Goal: Task Accomplishment & Management: Manage account settings

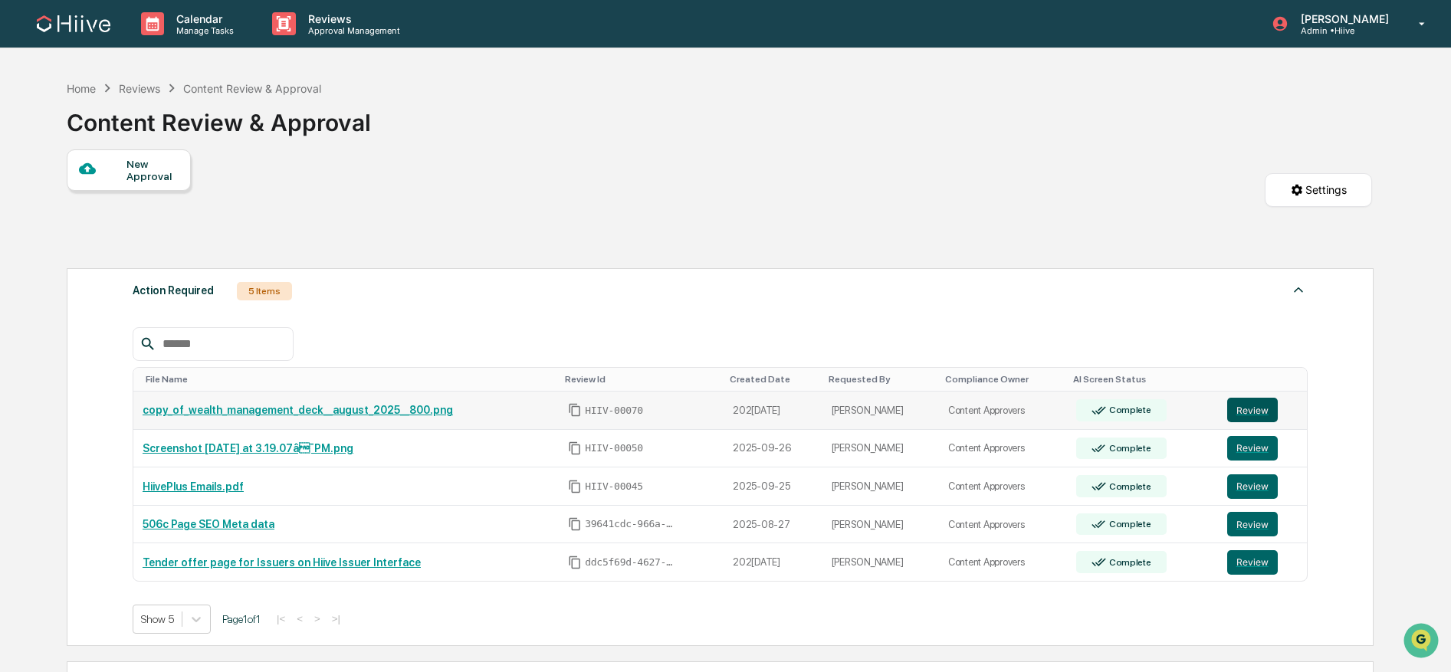
click at [1263, 412] on button "Review" at bounding box center [1252, 410] width 51 height 25
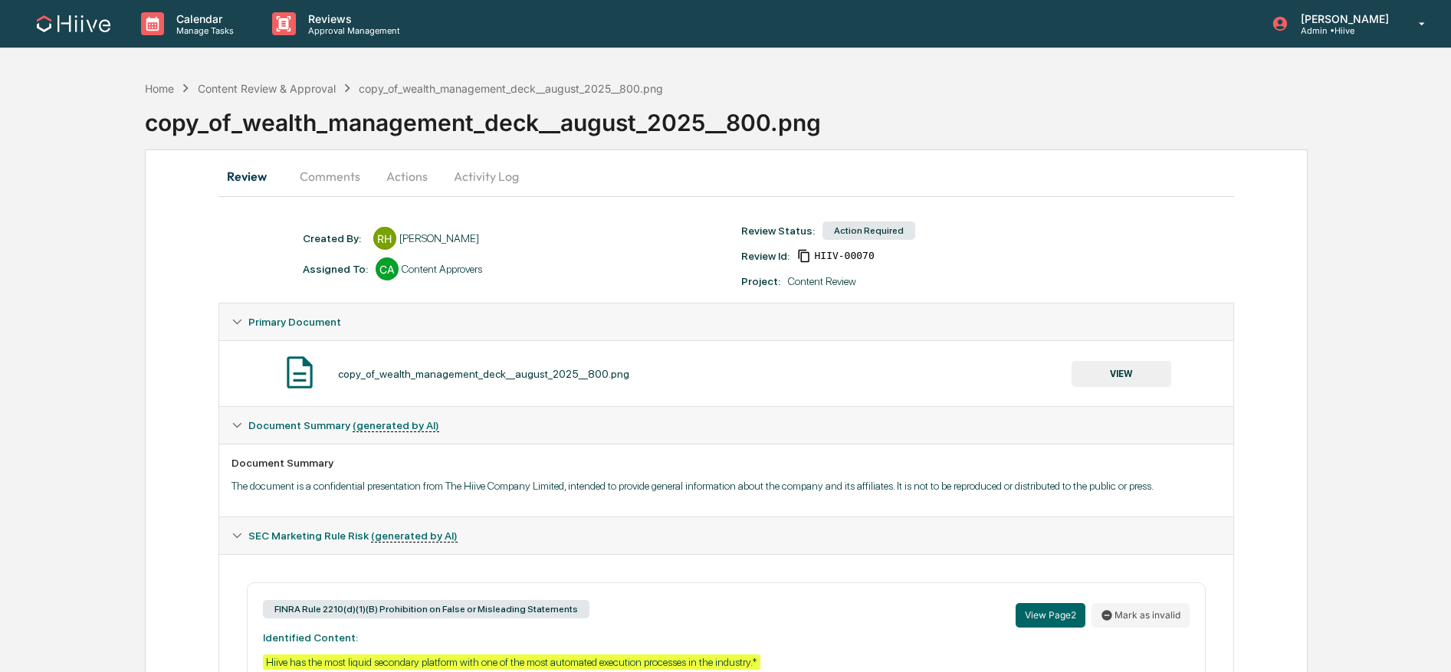
click at [339, 172] on button "Comments" at bounding box center [329, 176] width 85 height 37
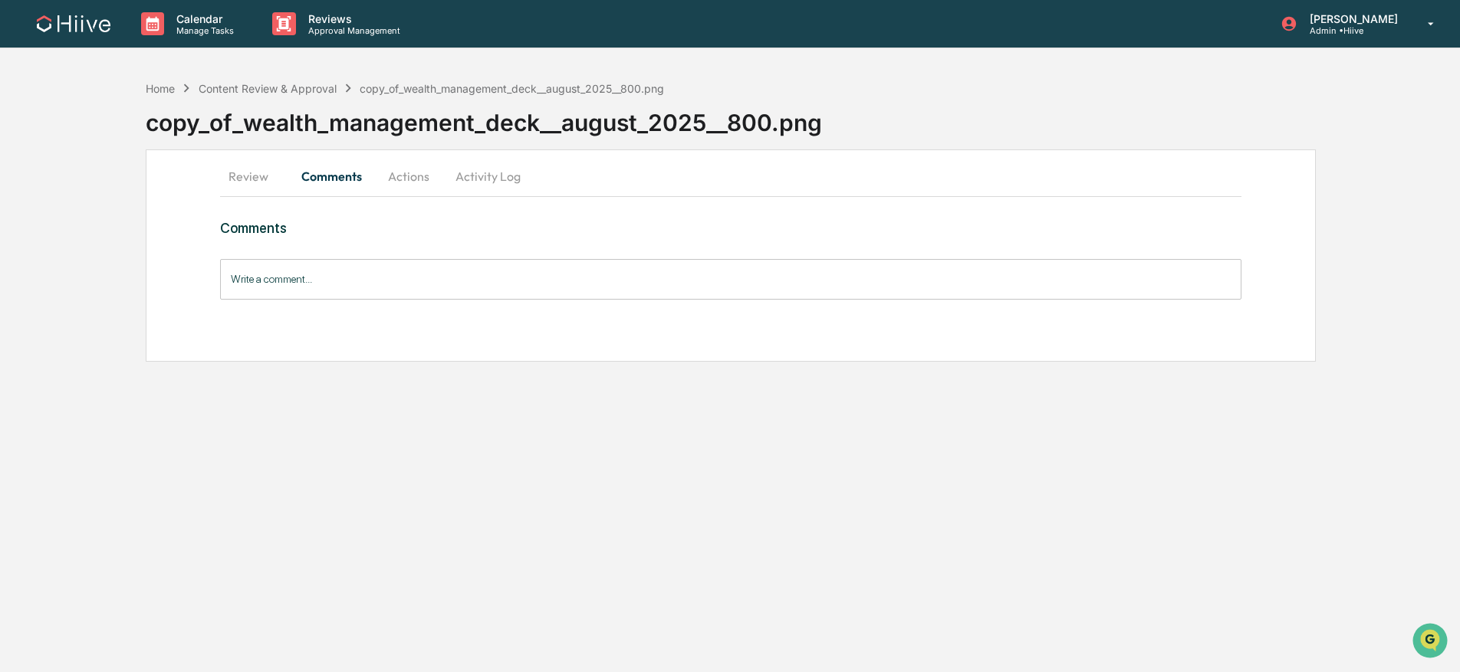
click at [244, 181] on button "Review" at bounding box center [254, 176] width 69 height 37
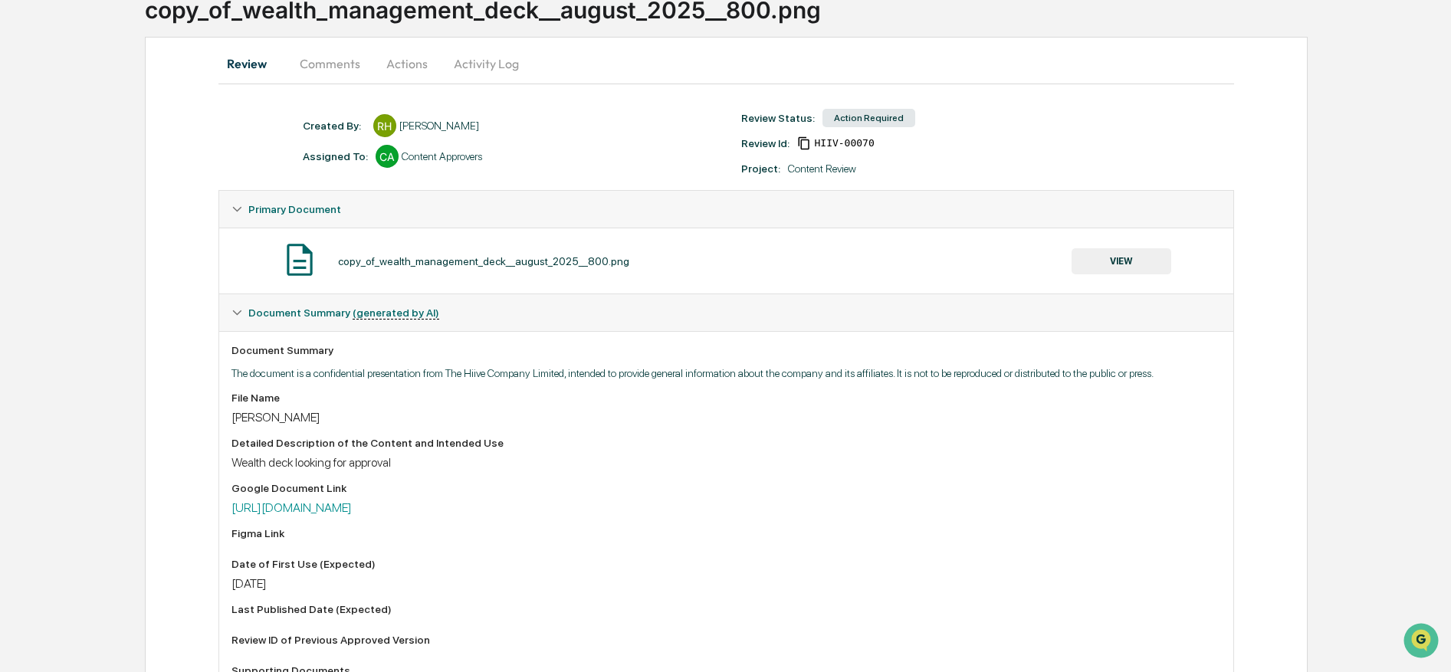
scroll to position [184, 0]
